Goal: Navigation & Orientation: Find specific page/section

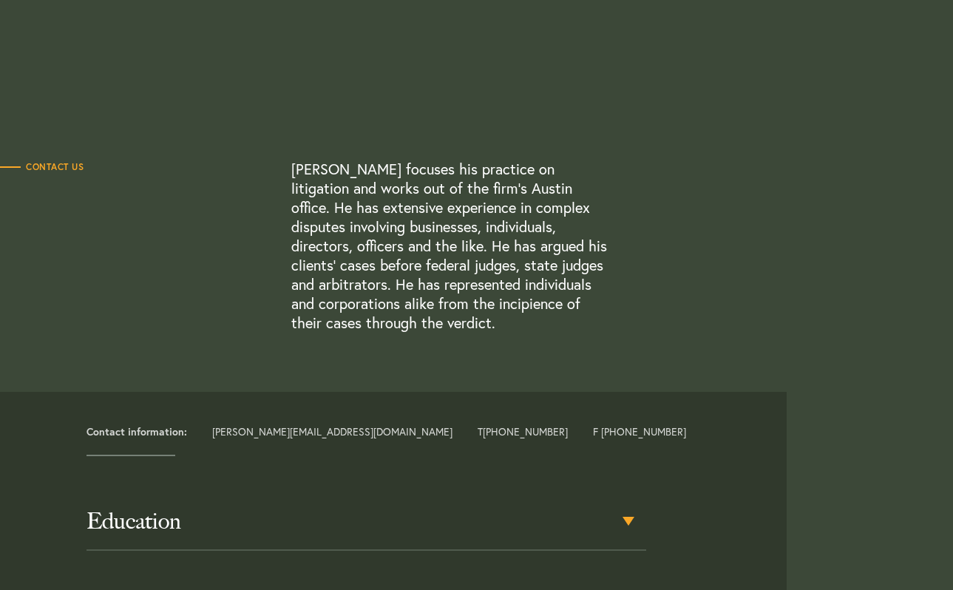
scroll to position [448, 0]
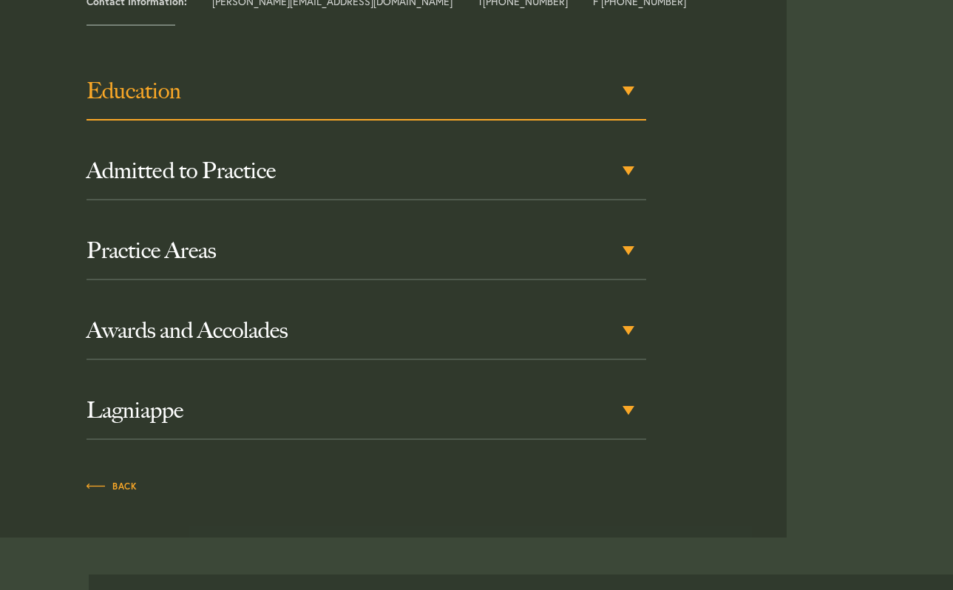
click at [484, 100] on h3 "Education" at bounding box center [367, 91] width 560 height 27
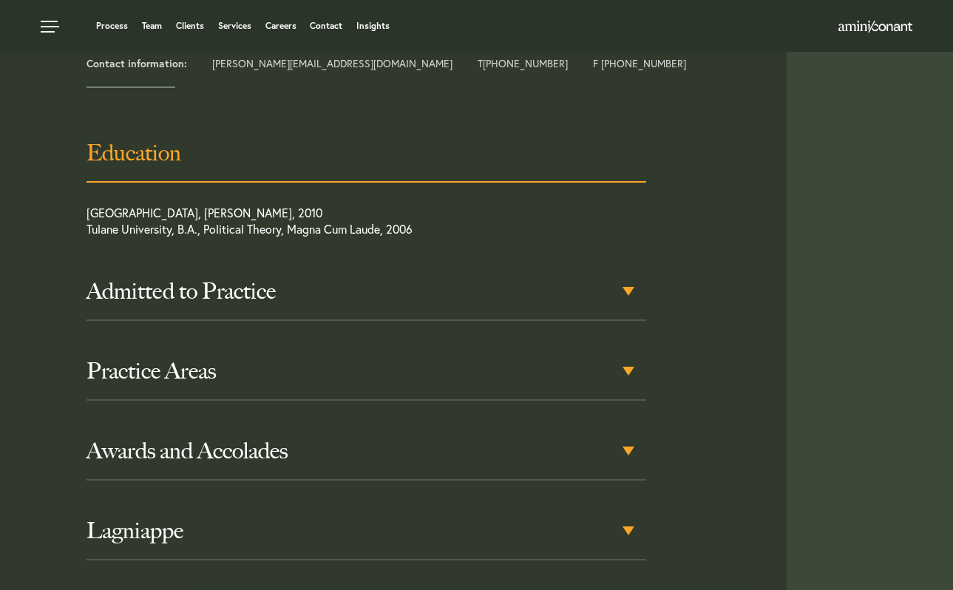
scroll to position [674, 0]
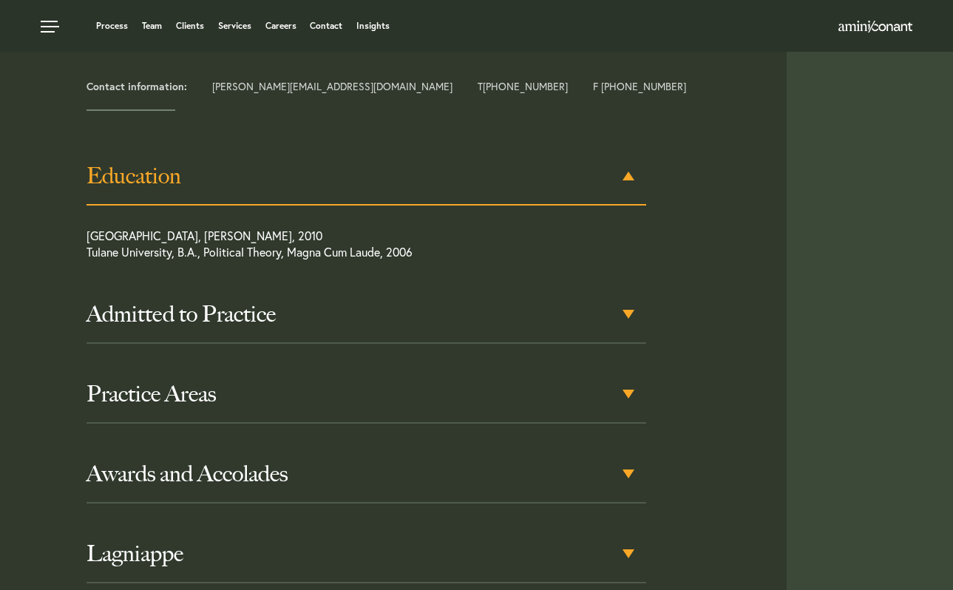
click at [459, 188] on h3 "Education" at bounding box center [367, 176] width 560 height 27
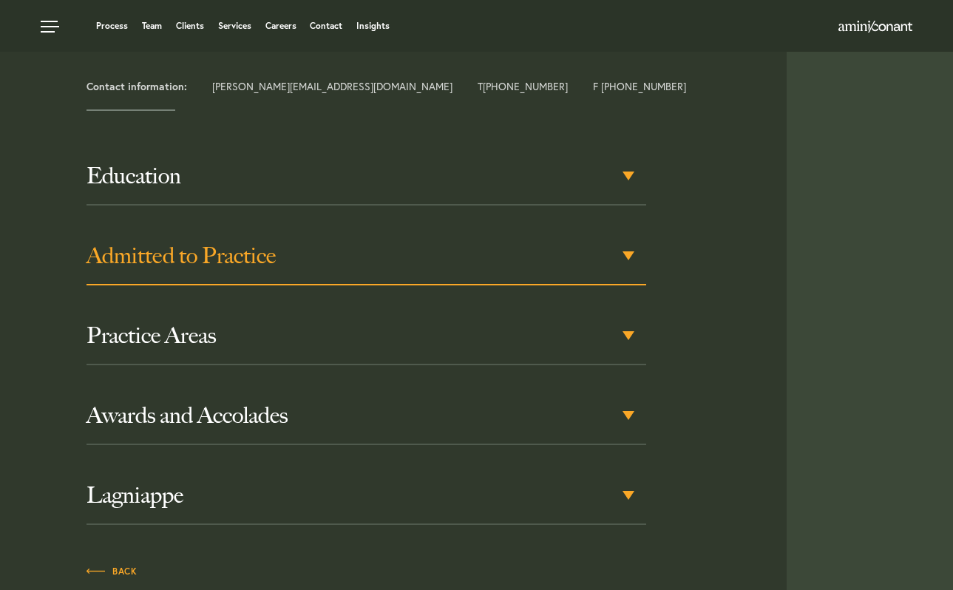
click at [421, 248] on h3 "Admitted to Practice" at bounding box center [367, 255] width 560 height 27
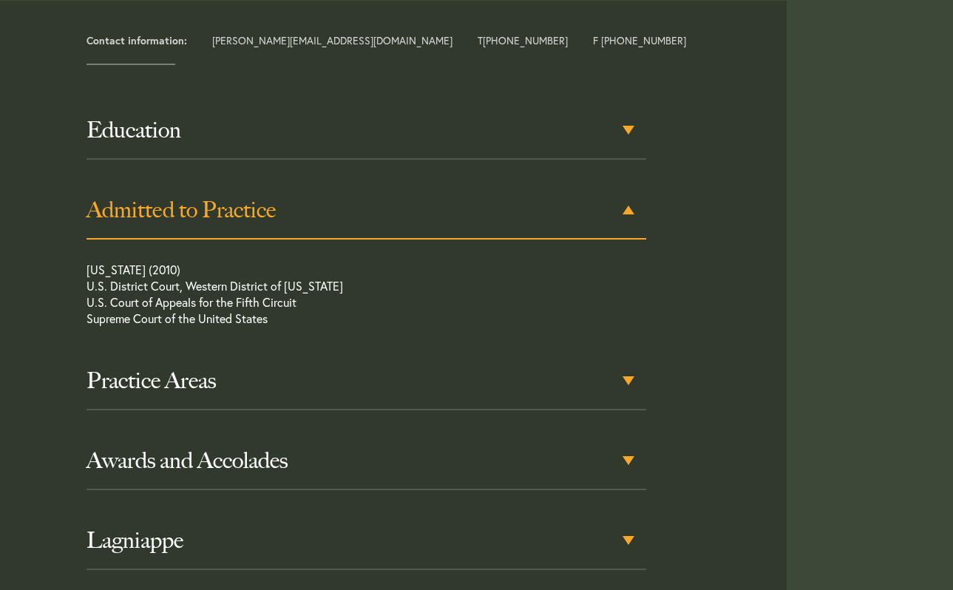
scroll to position [753, 0]
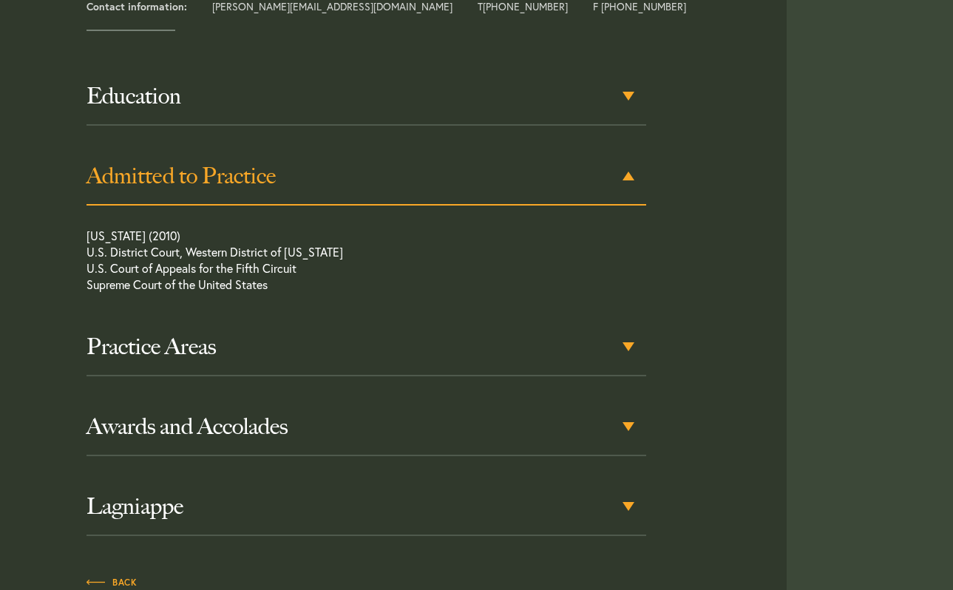
click at [421, 248] on p "Texas (2010) U.S. District Court, Western District of Texas U.S. Court of Appea…" at bounding box center [338, 264] width 503 height 72
click at [463, 185] on h3 "Admitted to Practice" at bounding box center [367, 176] width 560 height 27
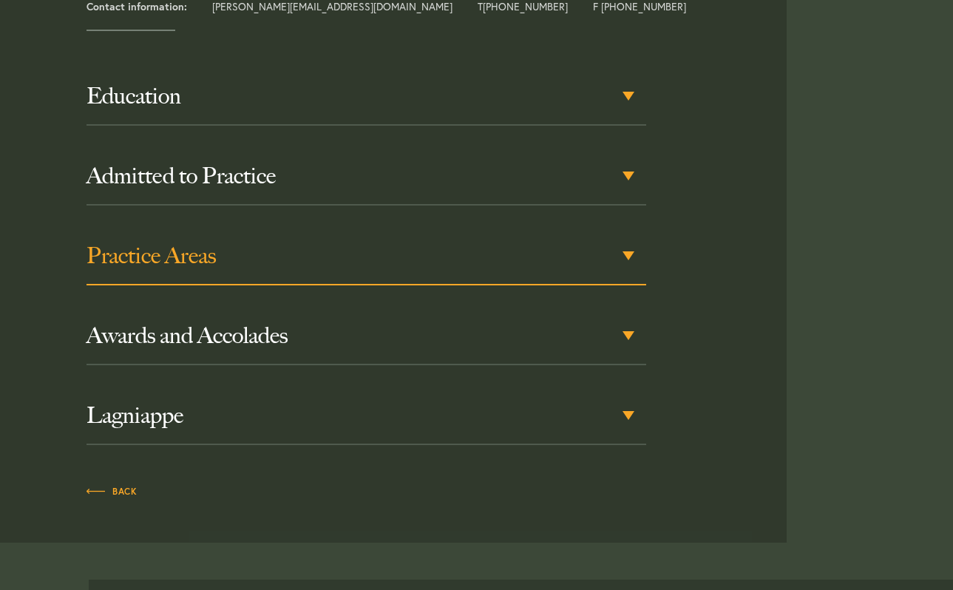
click at [413, 253] on h3 "Practice Areas" at bounding box center [367, 255] width 560 height 27
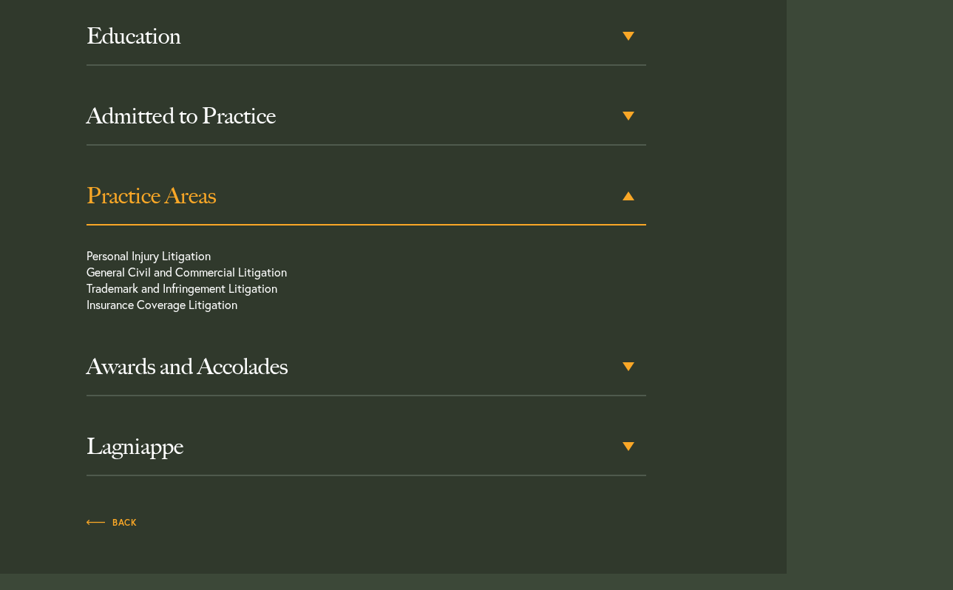
scroll to position [833, 0]
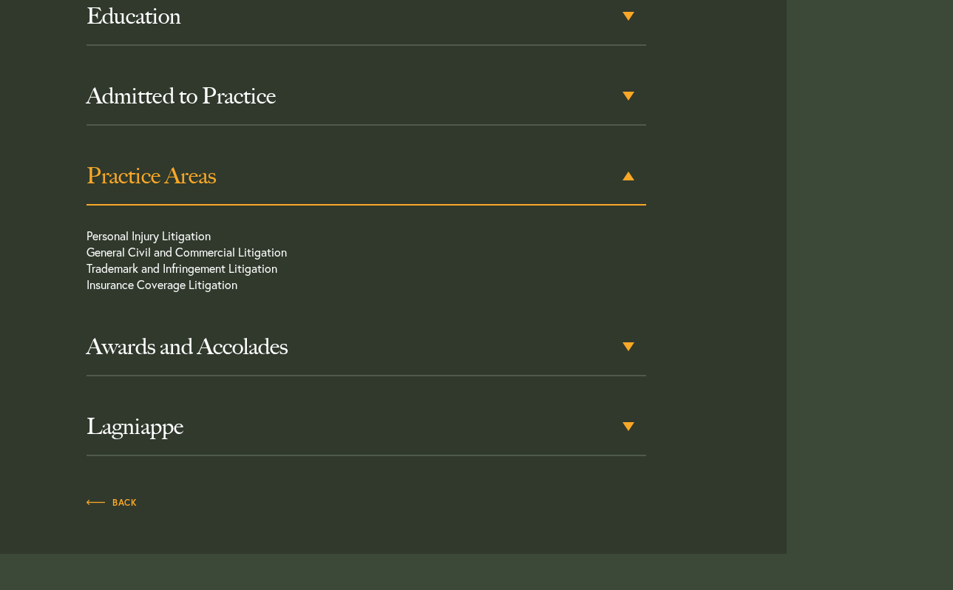
click at [441, 183] on h3 "Practice Areas" at bounding box center [367, 176] width 560 height 27
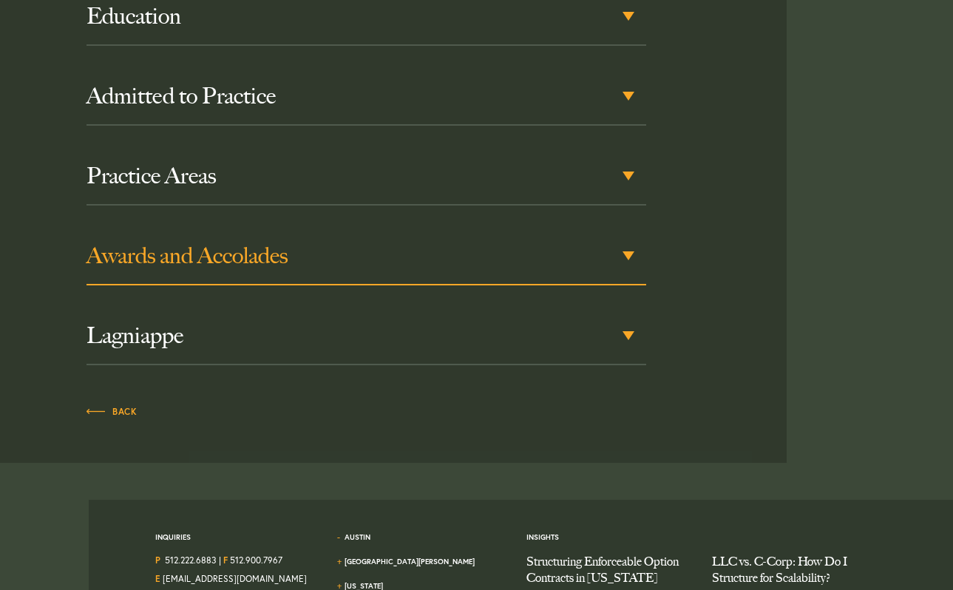
click at [410, 242] on h3 "Awards and Accolades" at bounding box center [367, 255] width 560 height 27
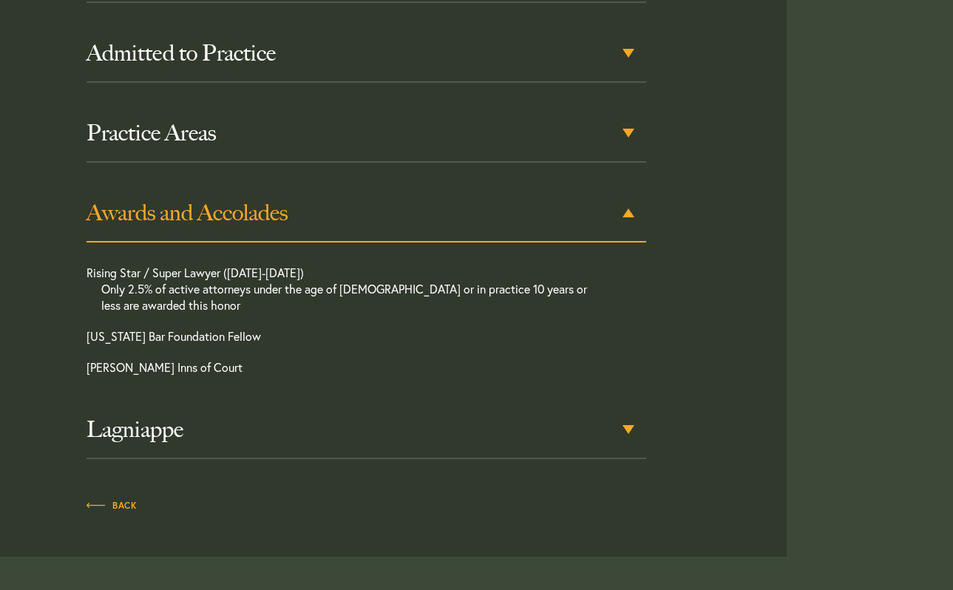
scroll to position [913, 0]
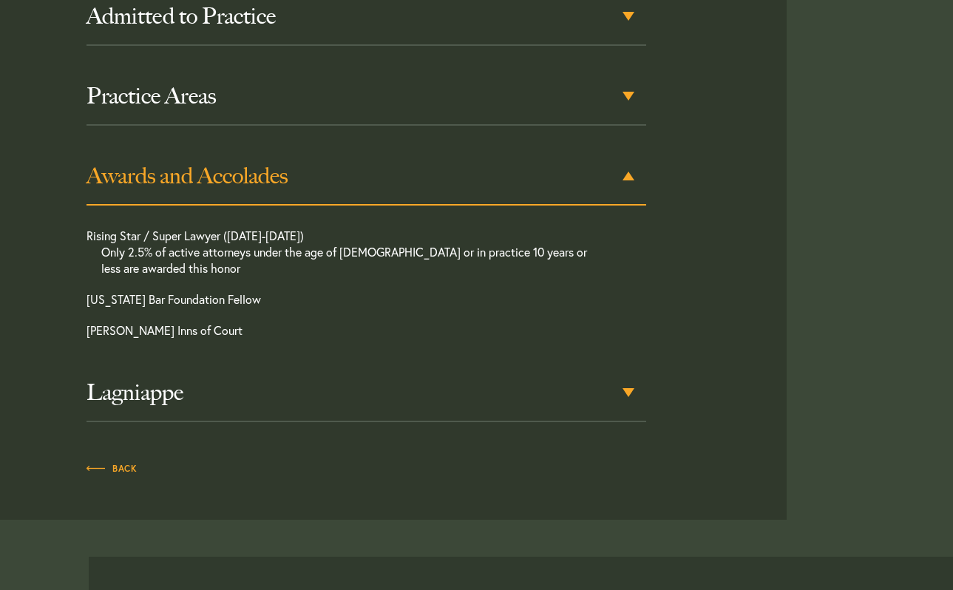
click at [425, 198] on div "Awards and Accolades" at bounding box center [367, 177] width 560 height 58
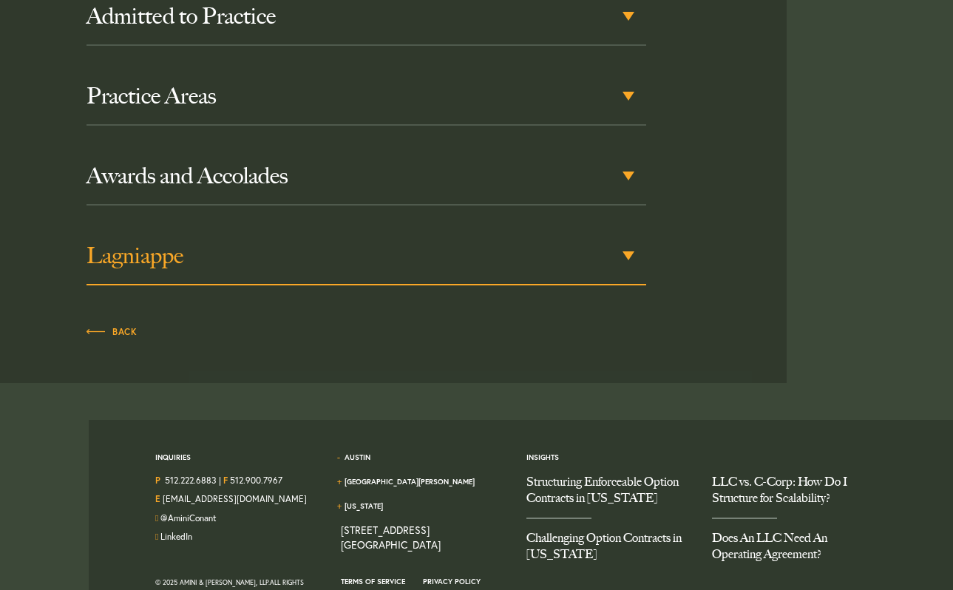
click at [384, 262] on h3 "Lagniappe" at bounding box center [367, 255] width 560 height 27
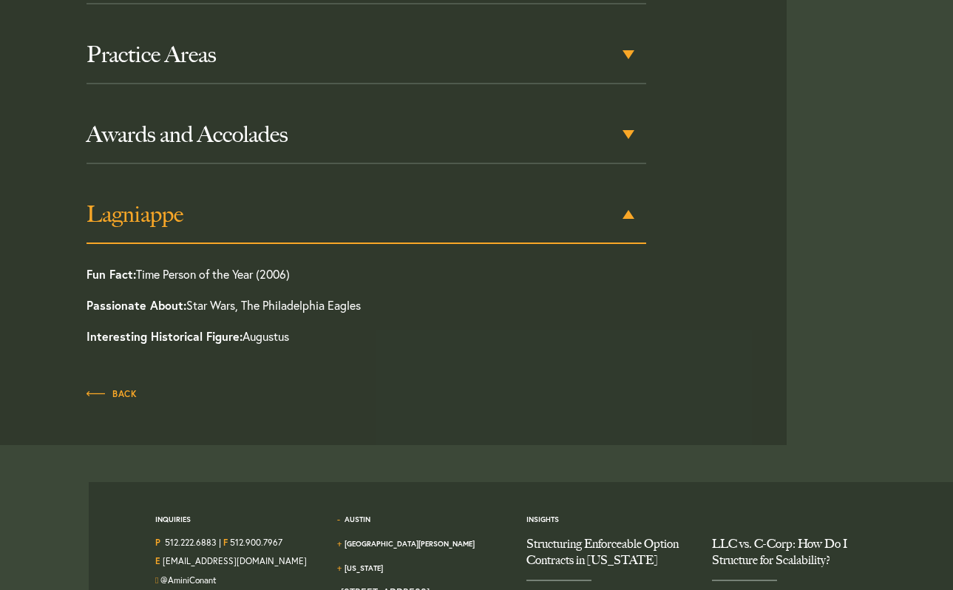
scroll to position [993, 0]
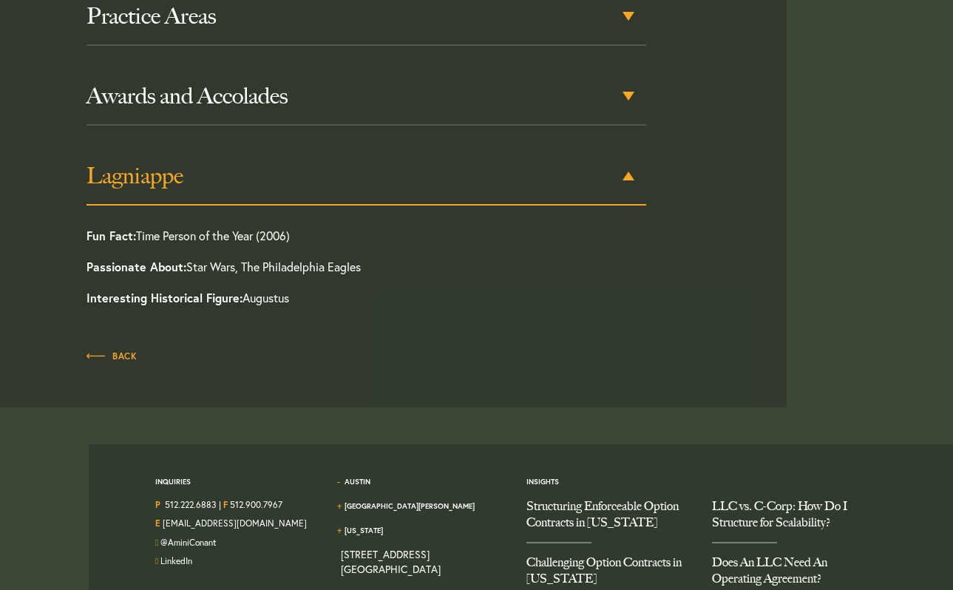
click at [407, 186] on h3 "Lagniappe" at bounding box center [367, 176] width 560 height 27
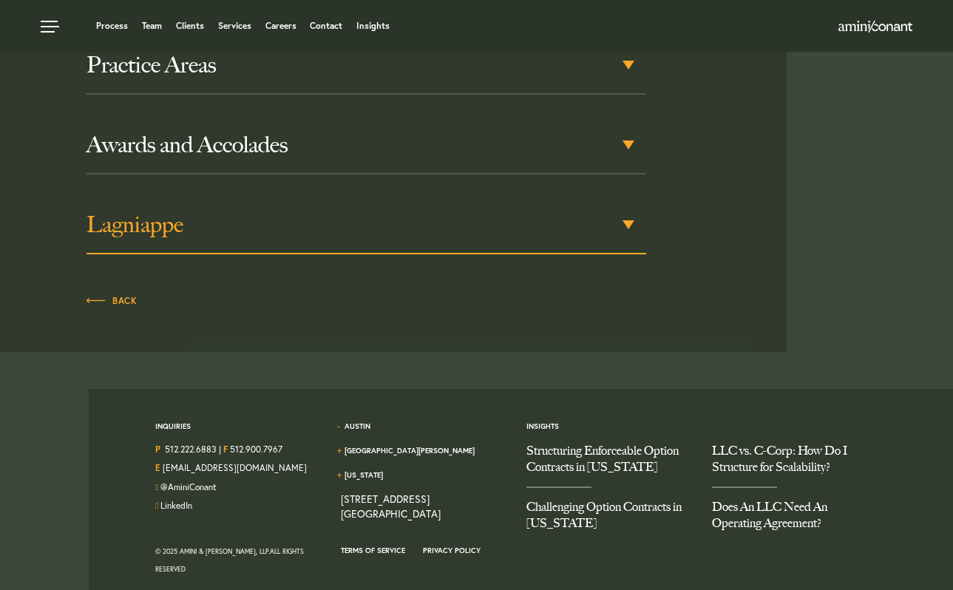
scroll to position [0, 0]
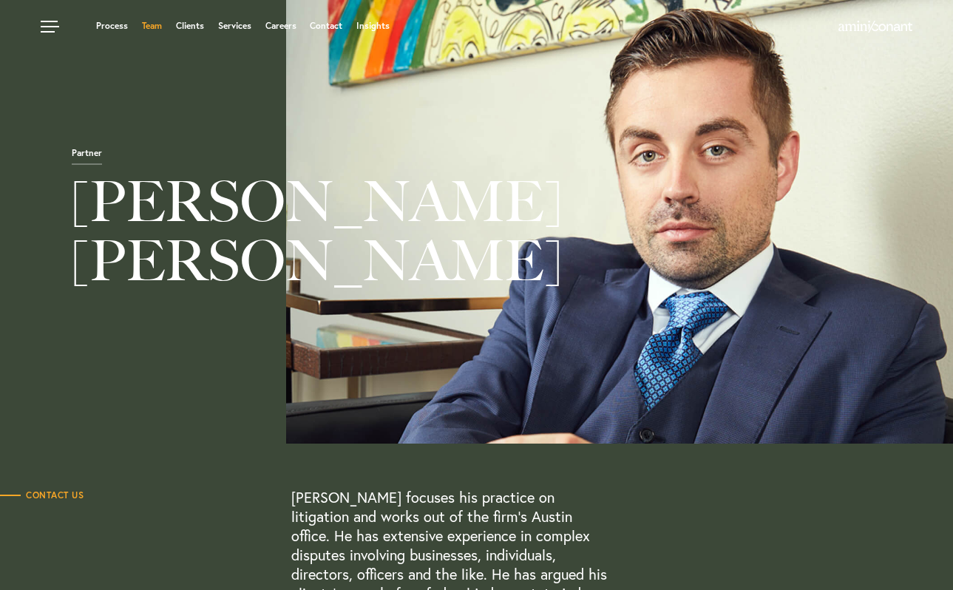
click at [145, 24] on link "Team" at bounding box center [152, 25] width 20 height 9
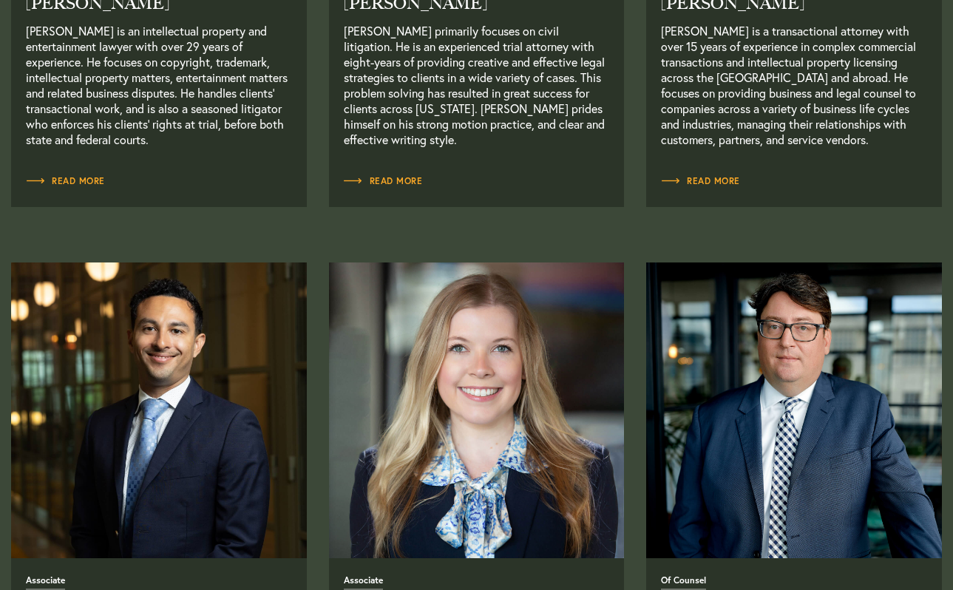
scroll to position [1726, 0]
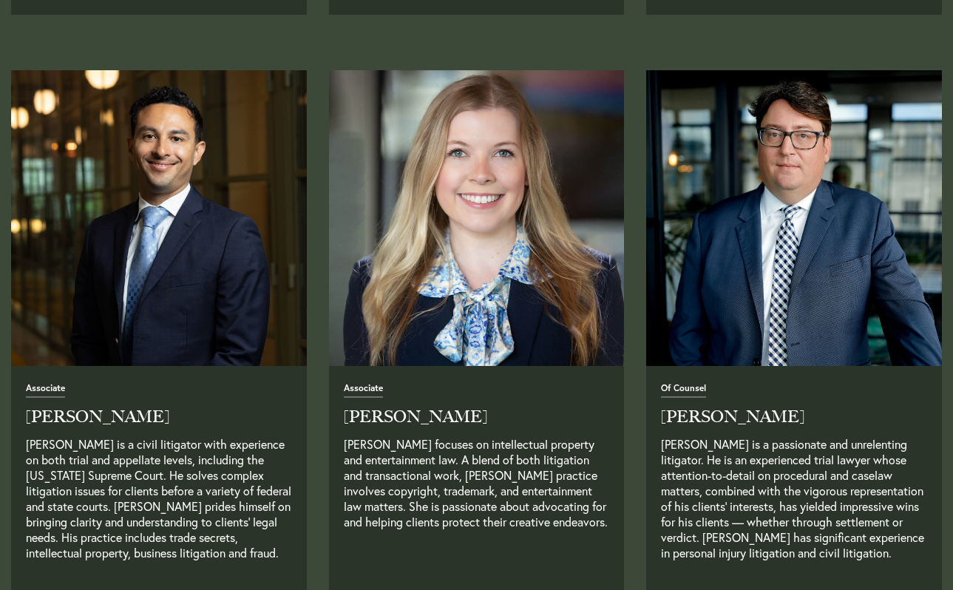
click at [465, 241] on img "Read Full Bio" at bounding box center [477, 218] width 311 height 311
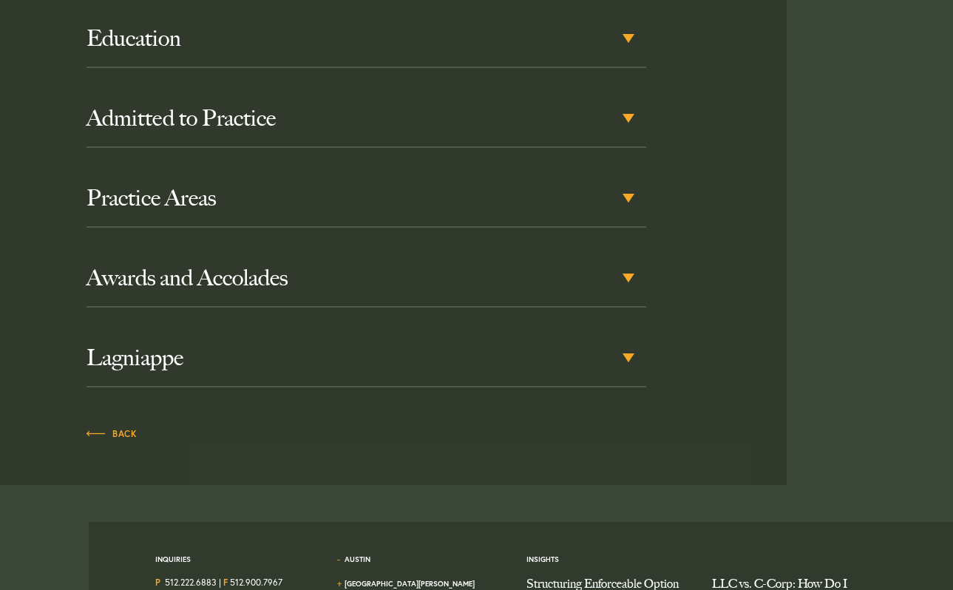
scroll to position [829, 0]
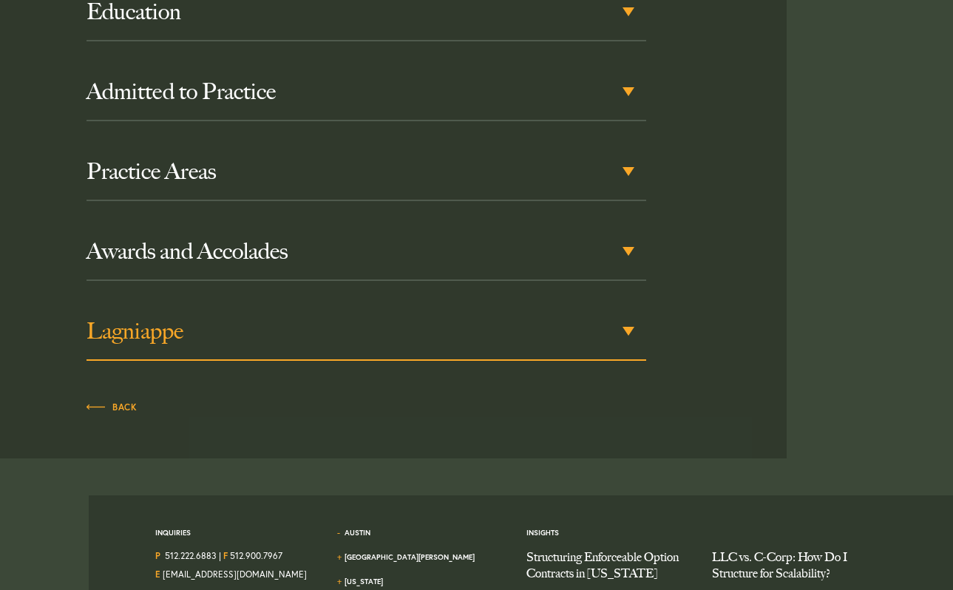
click at [284, 317] on div "Lagniappe" at bounding box center [367, 332] width 560 height 58
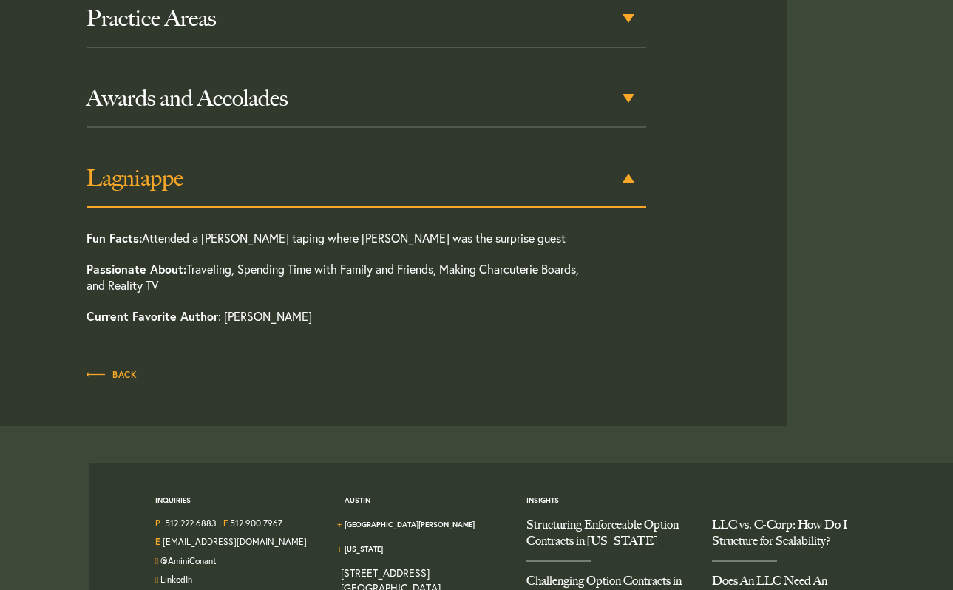
scroll to position [984, 0]
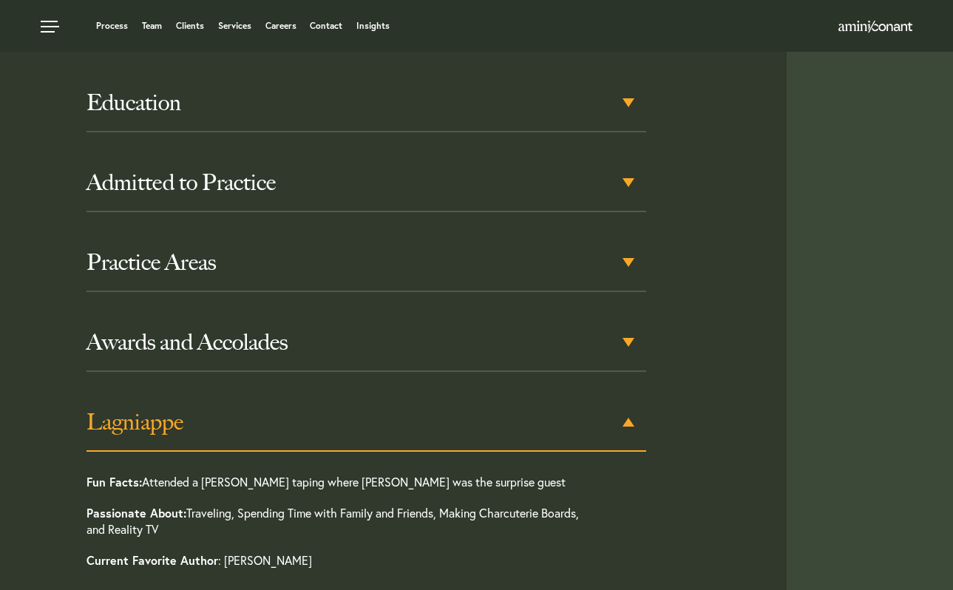
click at [302, 230] on div "Education [GEOGRAPHIC_DATA], [PERSON_NAME], 2022 [GEOGRAPHIC_DATA], B.B.A., Mar…" at bounding box center [367, 335] width 560 height 520
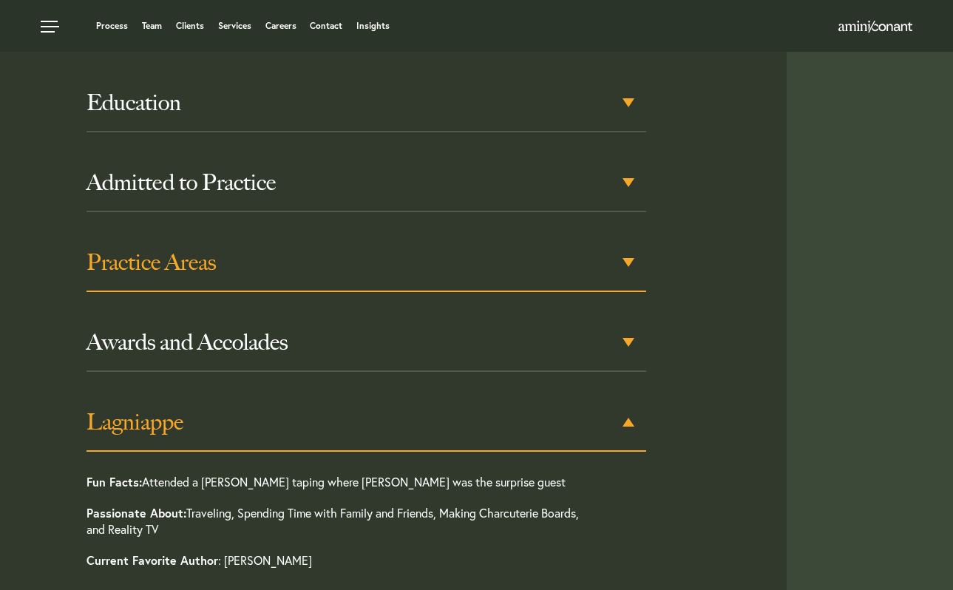
click at [296, 251] on h3 "Practice Areas" at bounding box center [367, 262] width 560 height 27
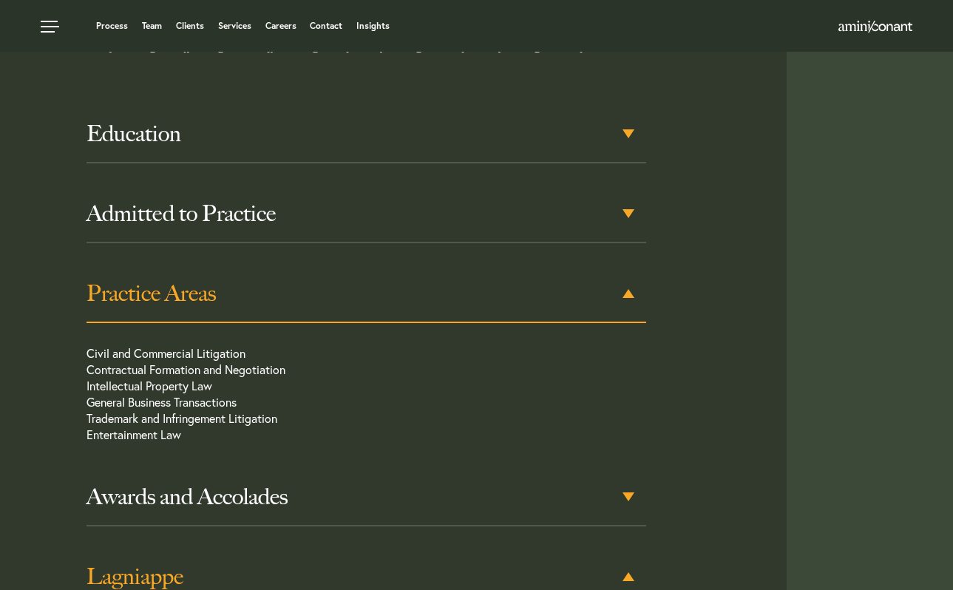
scroll to position [697, 0]
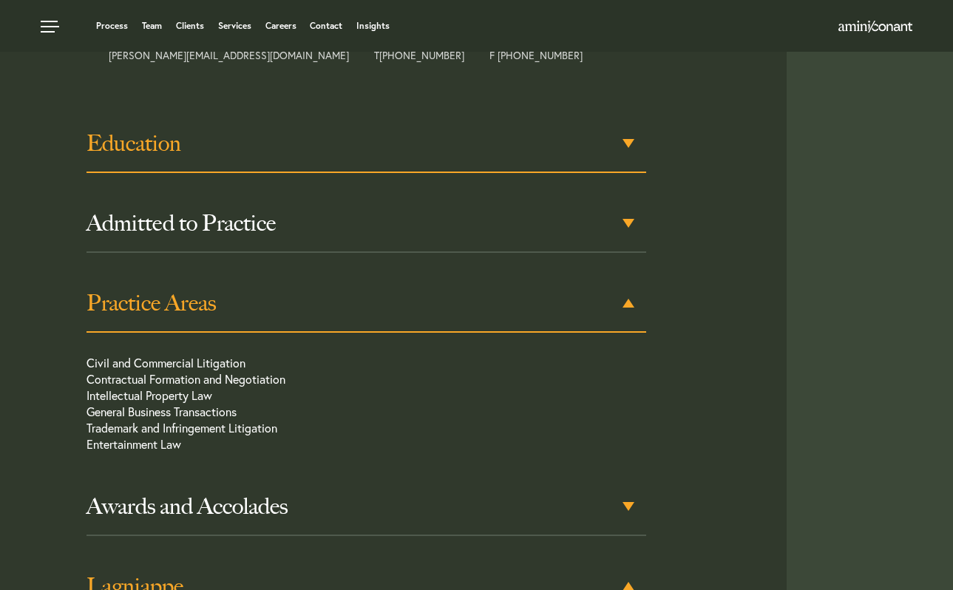
click at [330, 156] on h3 "Education" at bounding box center [367, 143] width 560 height 27
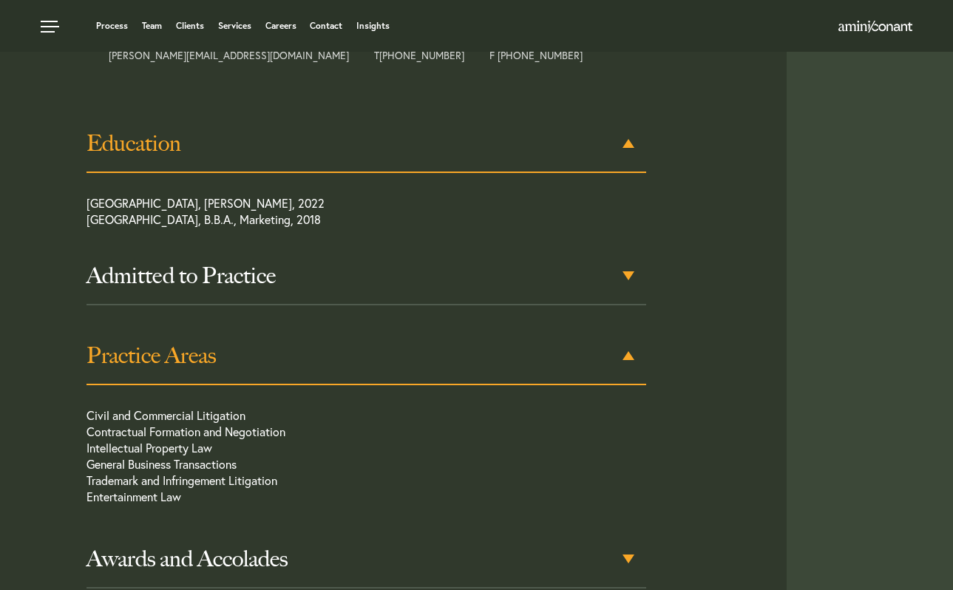
scroll to position [665, 0]
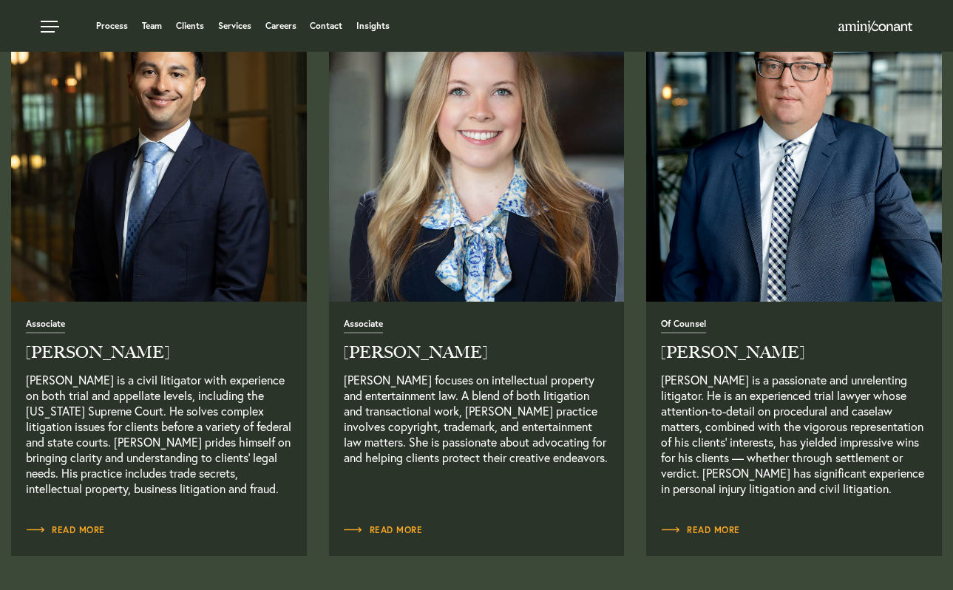
scroll to position [1768, 0]
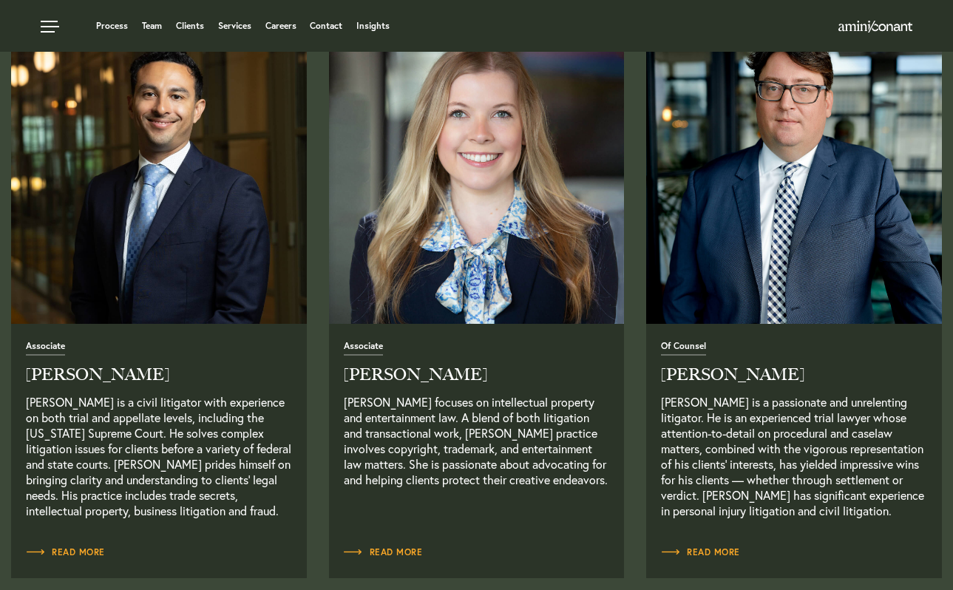
click at [790, 212] on img "Read Full Bio" at bounding box center [794, 176] width 311 height 311
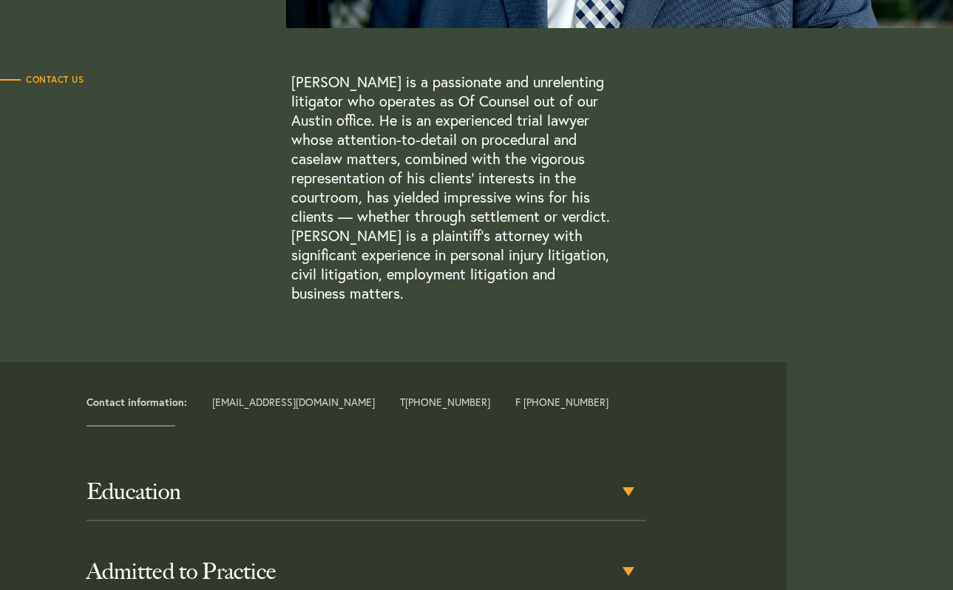
scroll to position [649, 0]
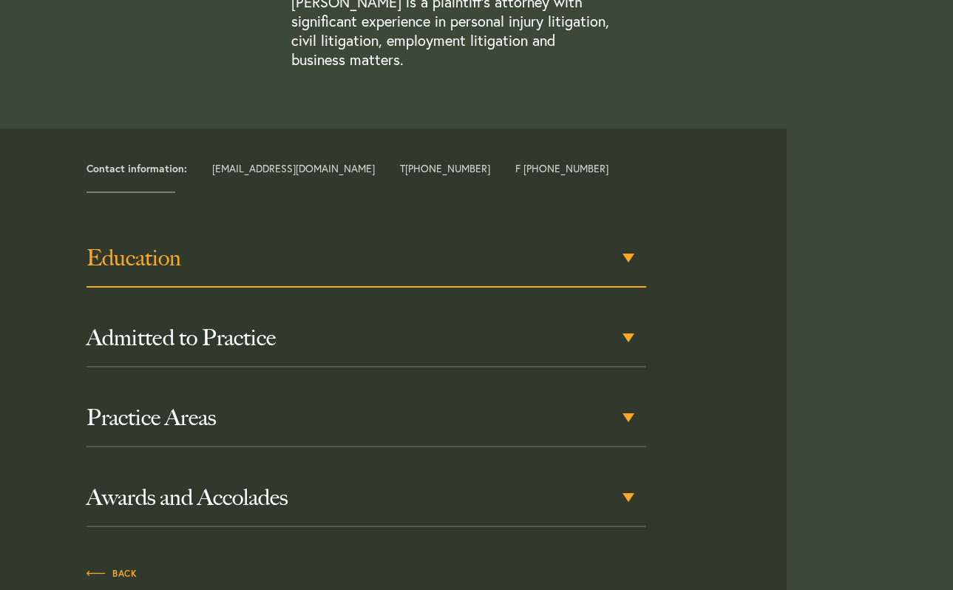
click at [263, 269] on h3 "Education" at bounding box center [367, 258] width 560 height 27
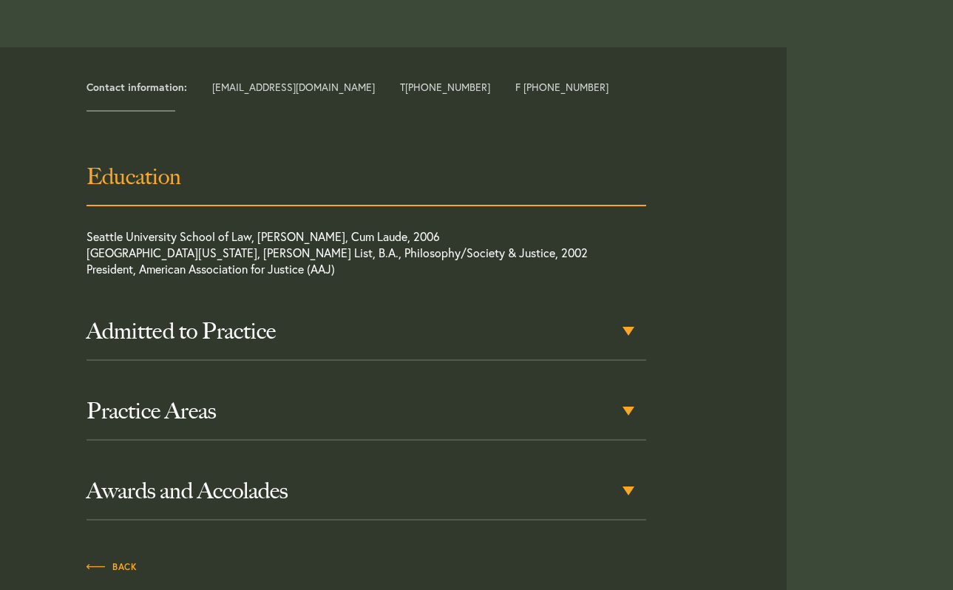
scroll to position [731, 0]
click at [308, 194] on div "Education" at bounding box center [367, 177] width 560 height 58
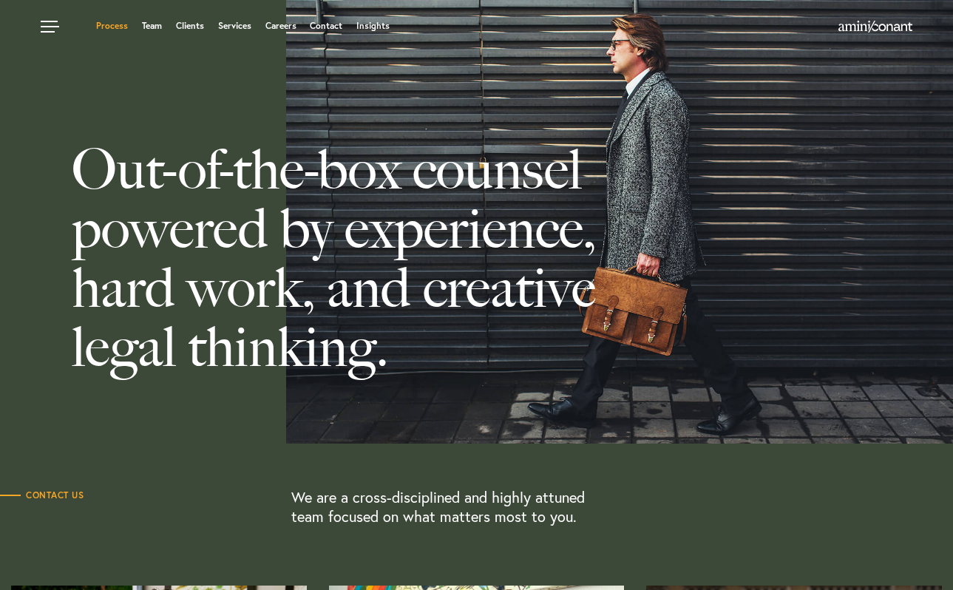
click at [122, 27] on link "Process" at bounding box center [112, 25] width 32 height 9
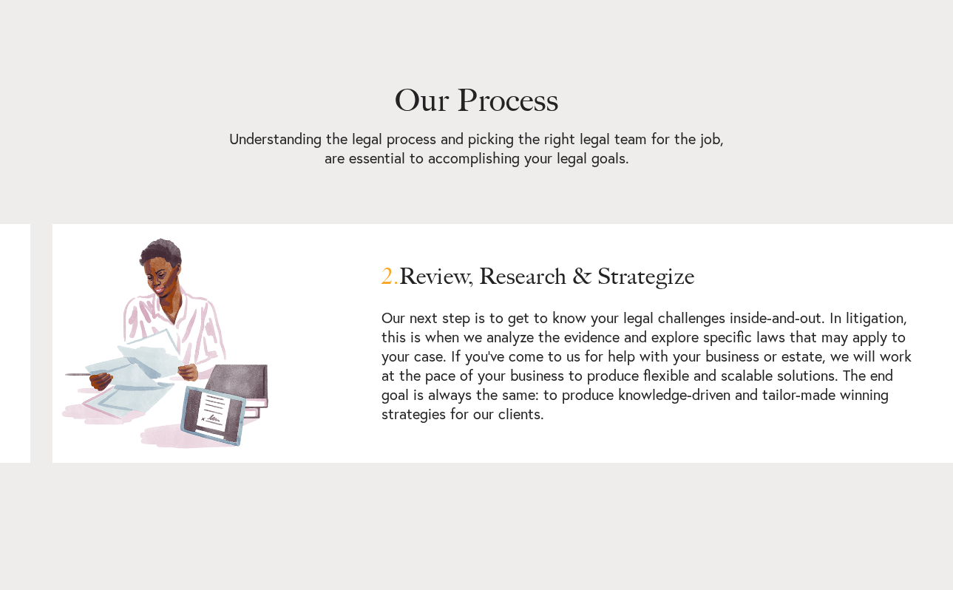
scroll to position [1241, 0]
